Goal: Task Accomplishment & Management: Manage account settings

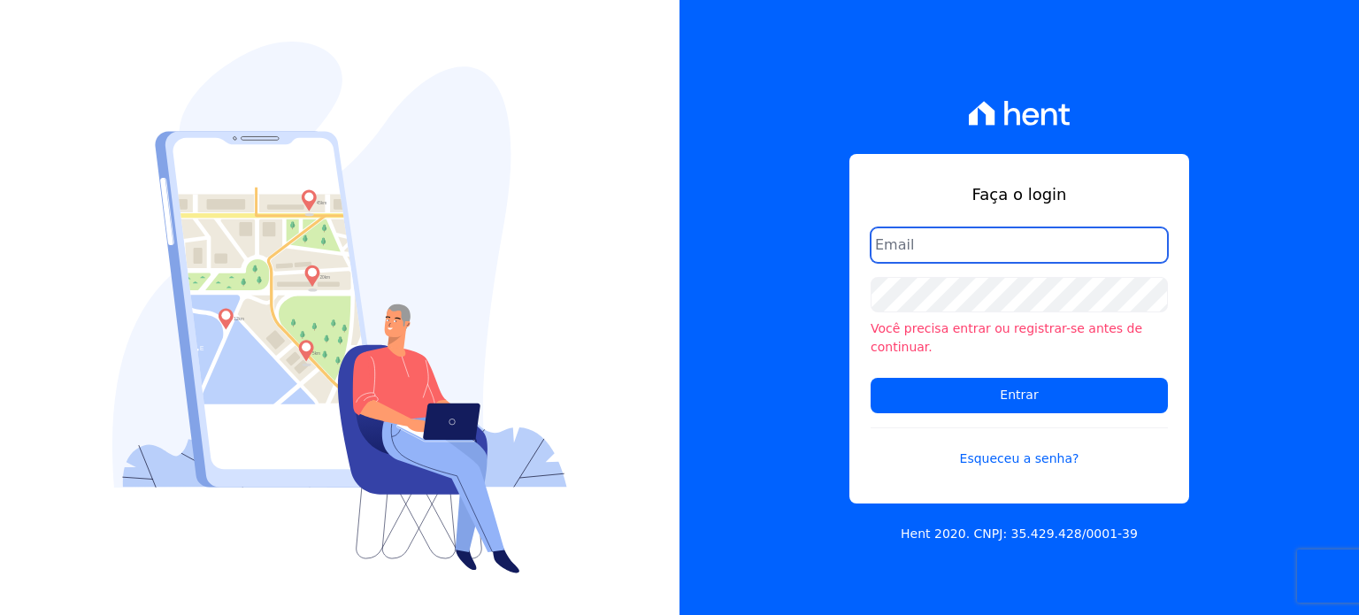
click at [935, 247] on input "email" at bounding box center [1019, 244] width 297 height 35
type input "[EMAIL_ADDRESS][DOMAIN_NAME]"
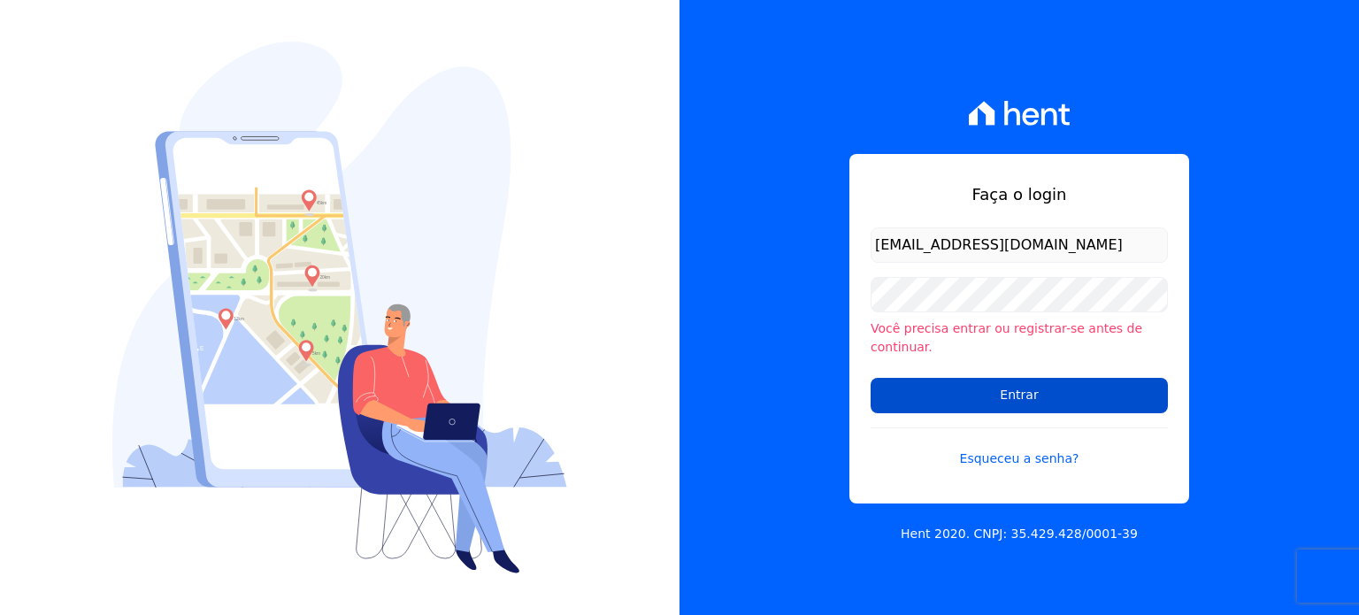
click at [959, 385] on input "Entrar" at bounding box center [1019, 395] width 297 height 35
